Goal: Obtain resource: Download file/media

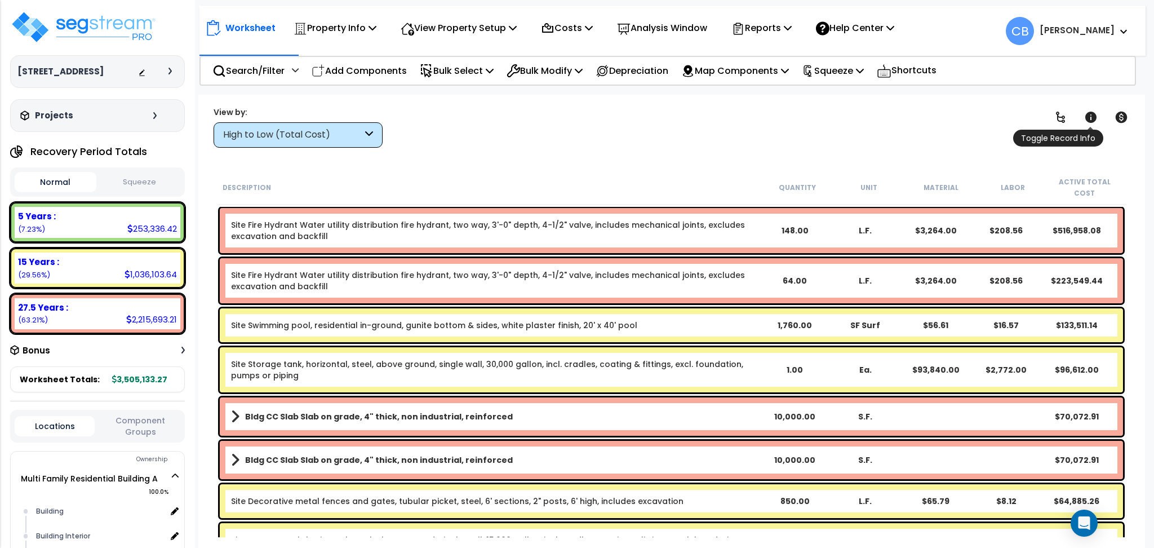
click at [1071, 112] on link at bounding box center [1060, 117] width 25 height 25
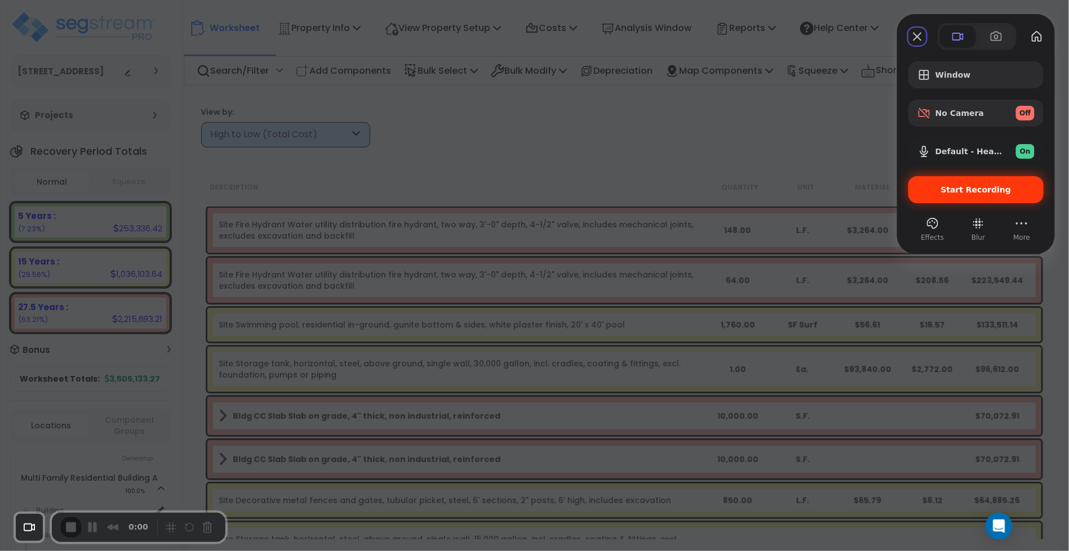
click at [1023, 201] on div "Start Recording" at bounding box center [975, 189] width 135 height 27
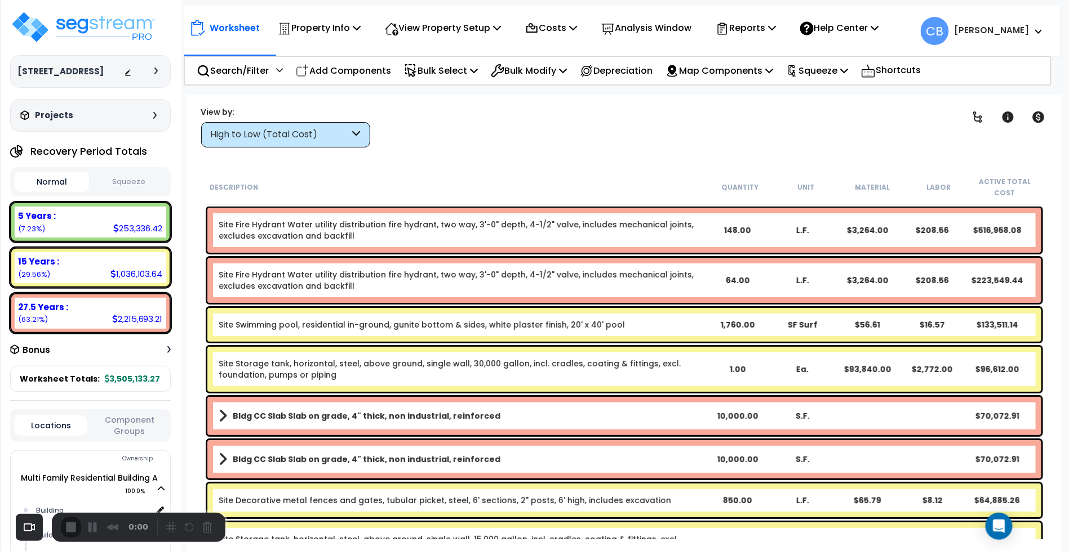
drag, startPoint x: 90, startPoint y: 526, endPoint x: 135, endPoint y: 525, distance: 45.1
click at [91, 526] on button "Pause Recording" at bounding box center [95, 529] width 18 height 18
click at [185, 527] on button "Restart Recording" at bounding box center [192, 529] width 14 height 14
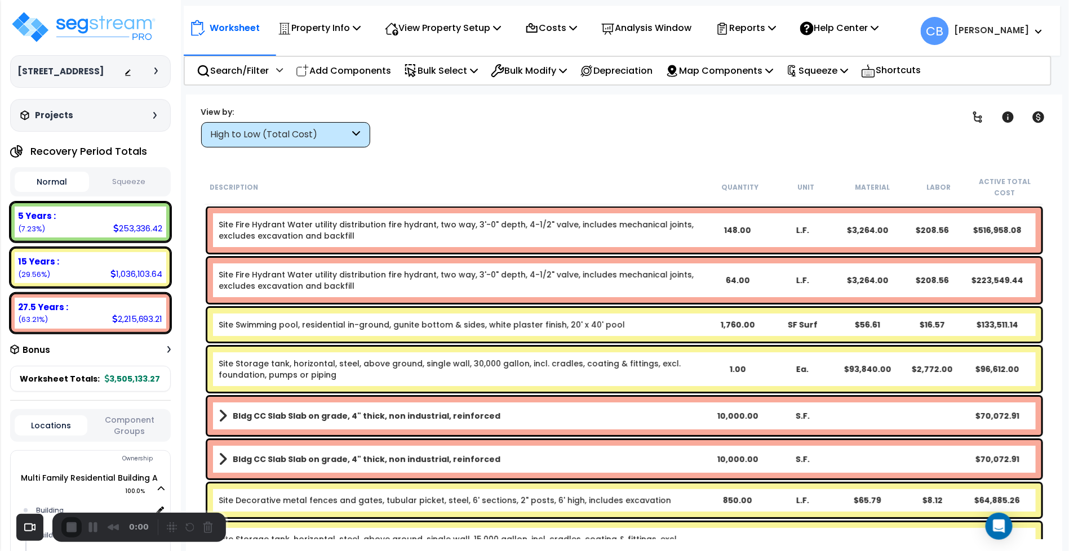
click at [750, 30] on p "Reports" at bounding box center [745, 27] width 60 height 15
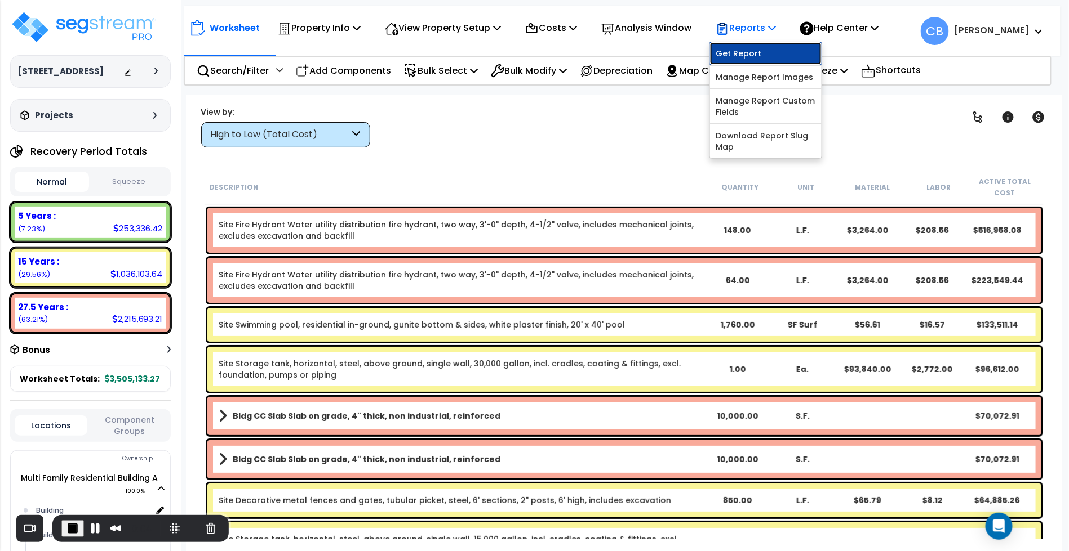
click at [747, 56] on link "Get Report" at bounding box center [766, 53] width 112 height 23
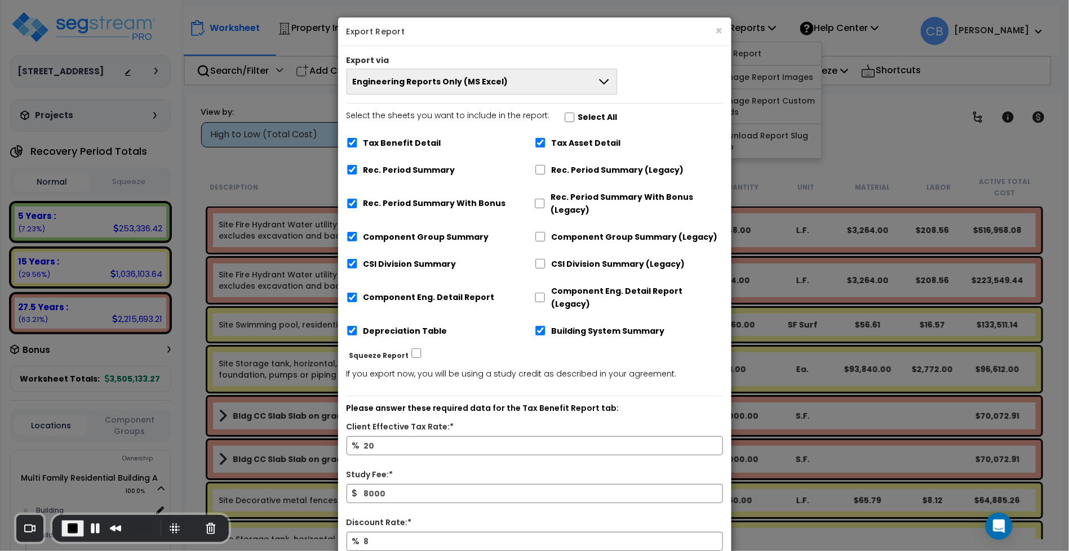
click at [510, 82] on button "Engineering Reports Only (MS Excel)" at bounding box center [481, 82] width 271 height 26
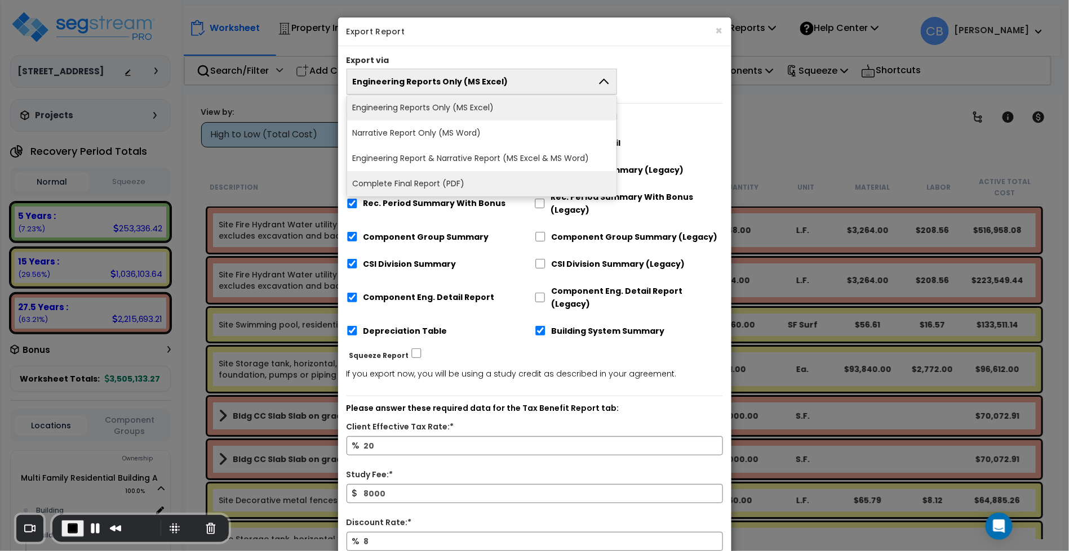
click at [428, 179] on li "Complete Final Report (PDF)" at bounding box center [482, 183] width 270 height 25
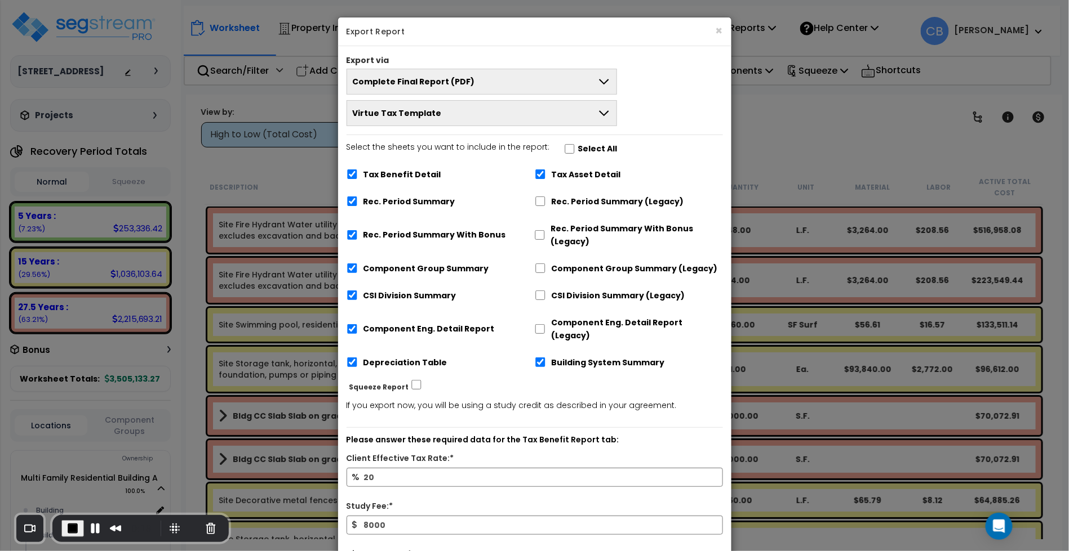
click at [434, 119] on button "Virtue Tax Template" at bounding box center [481, 113] width 271 height 26
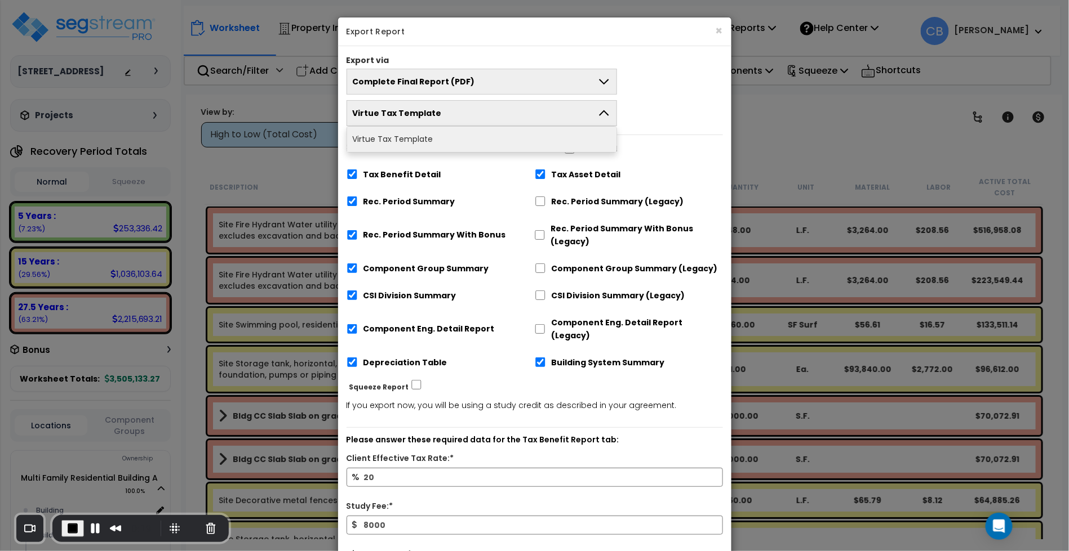
click at [434, 119] on button "Virtue Tax Template" at bounding box center [481, 113] width 271 height 26
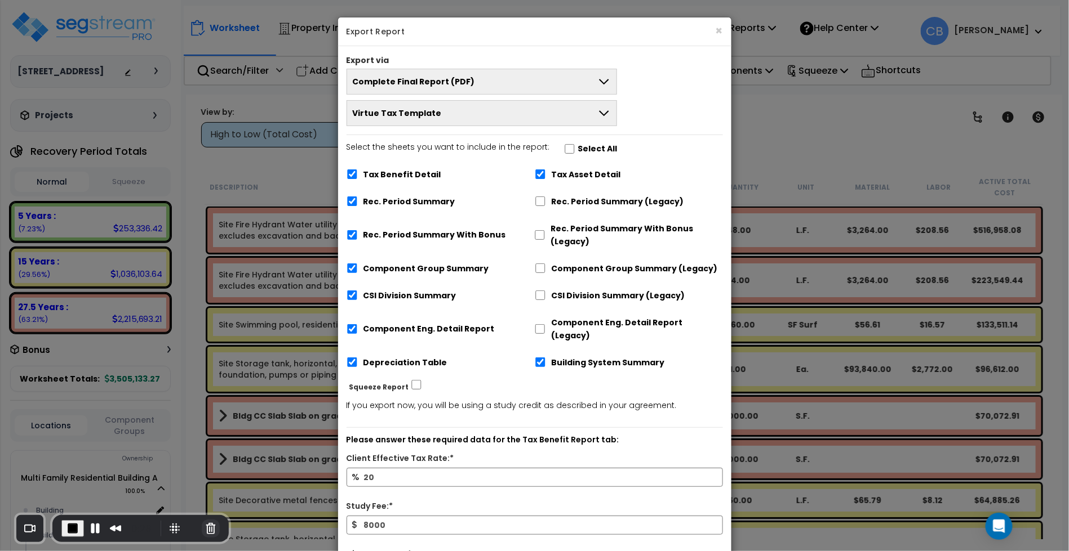
click at [213, 524] on button "Cancel Recording" at bounding box center [211, 529] width 18 height 18
